Goal: Information Seeking & Learning: Find specific fact

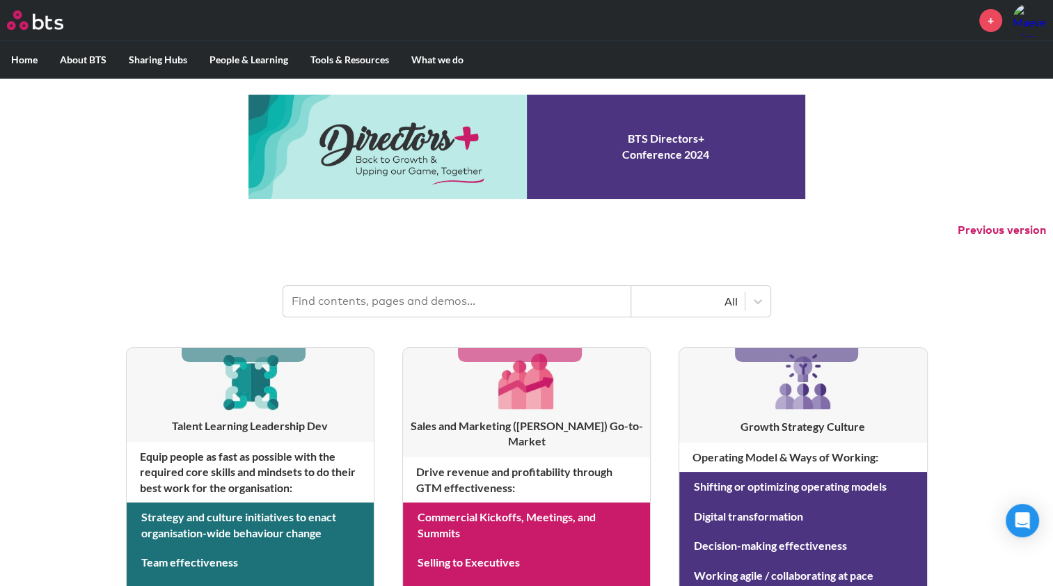
click at [436, 312] on input "text" at bounding box center [457, 301] width 348 height 31
type input "v"
type input "letter from the future"
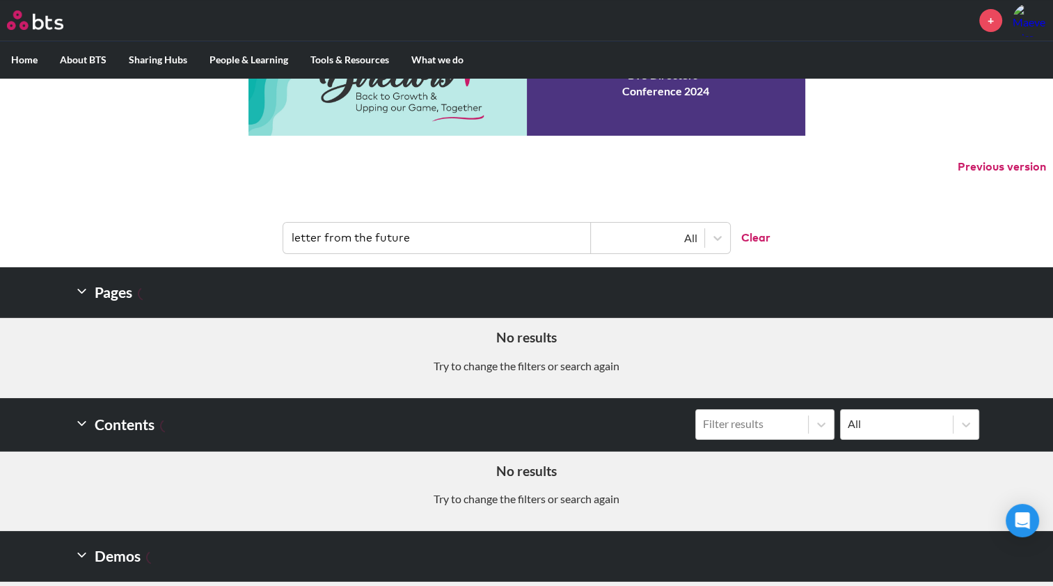
scroll to position [138, 0]
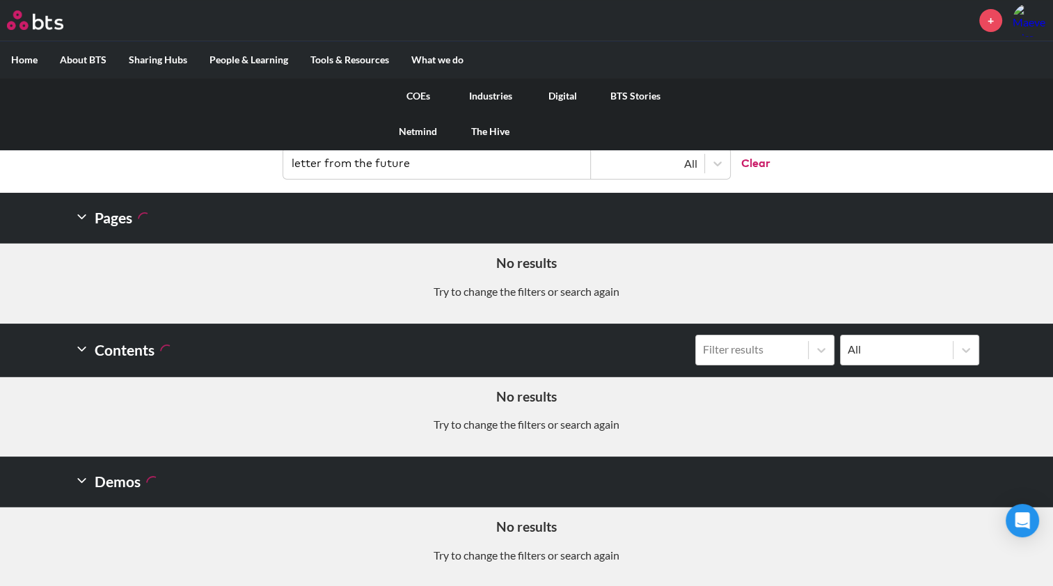
click at [479, 132] on link "The Hive" at bounding box center [490, 131] width 72 height 36
